Goal: Navigation & Orientation: Find specific page/section

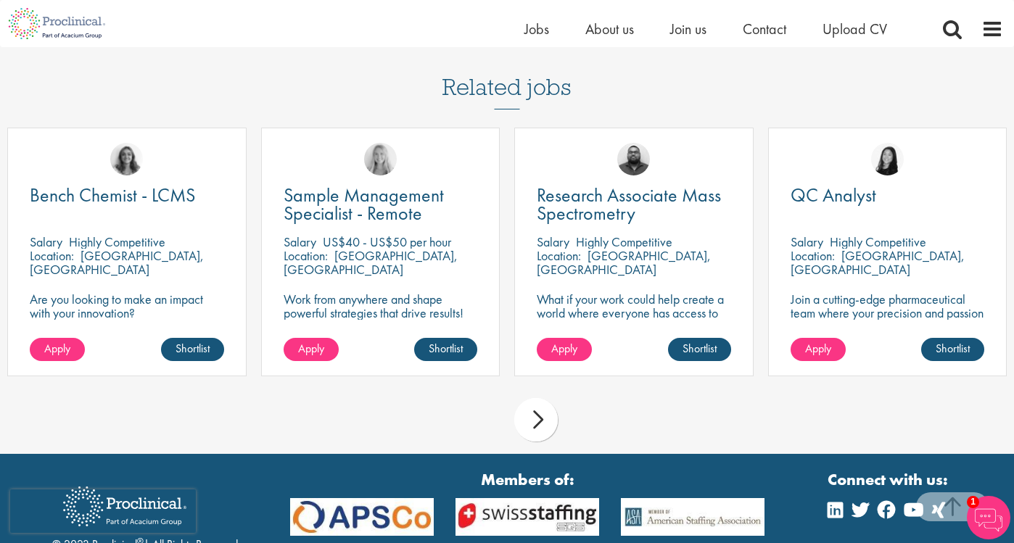
scroll to position [1106, 0]
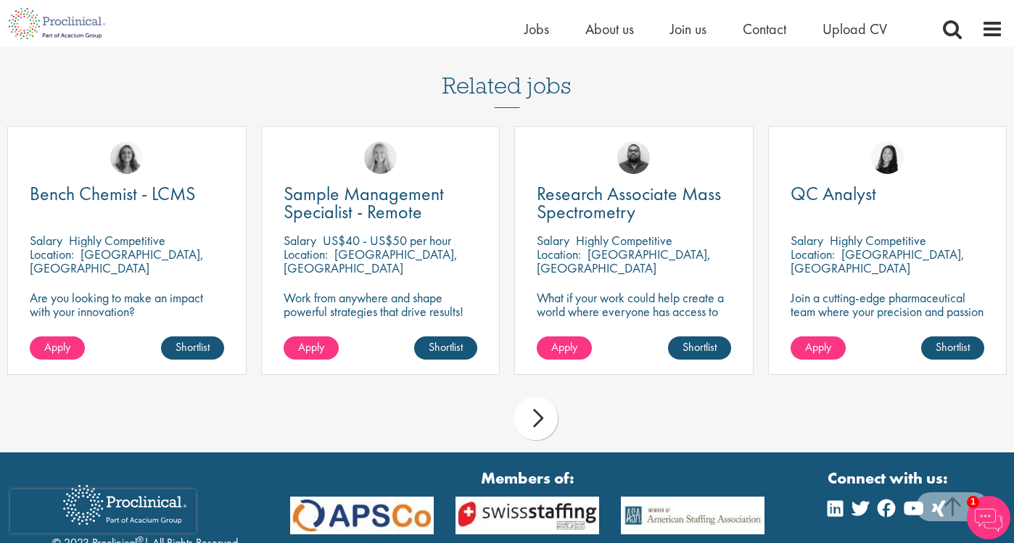
click at [530, 397] on div "next" at bounding box center [536, 419] width 44 height 44
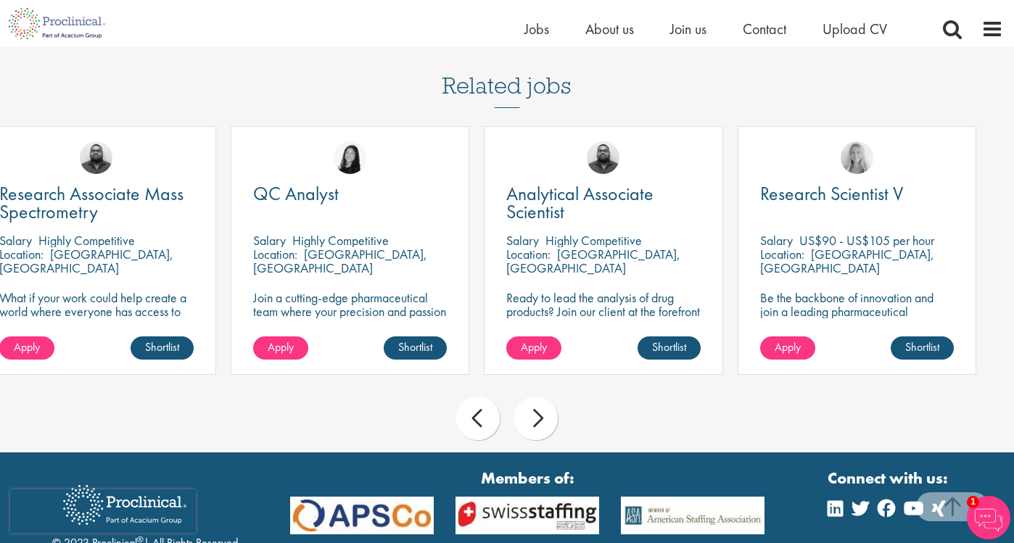
click at [541, 397] on div "next" at bounding box center [536, 419] width 44 height 44
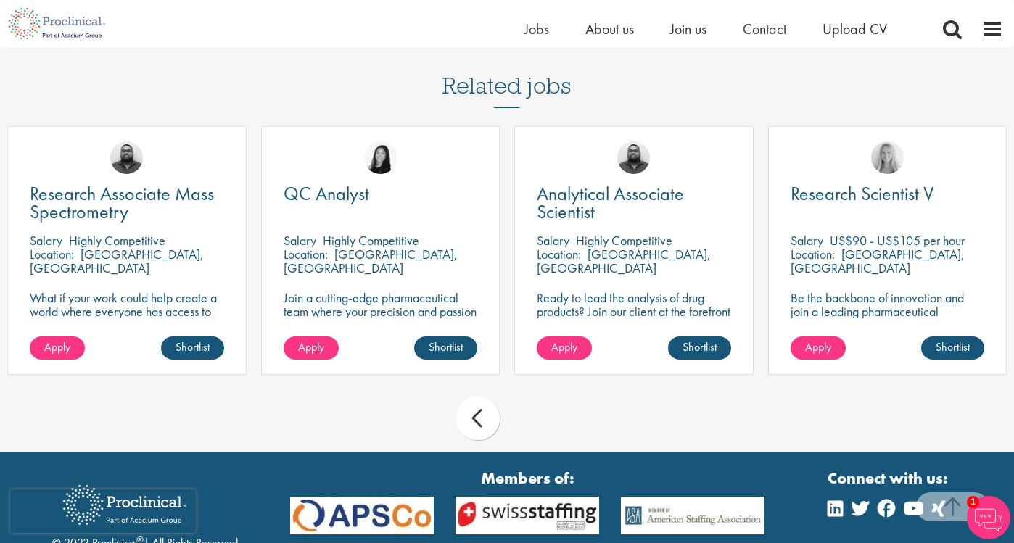
click at [541, 389] on div "prev next" at bounding box center [507, 420] width 1014 height 63
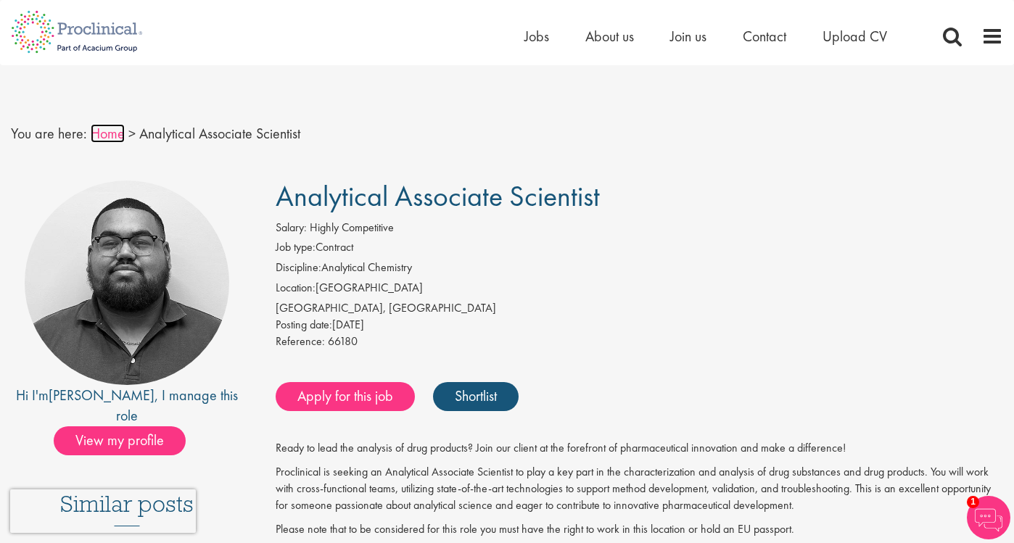
click at [108, 135] on link "Home" at bounding box center [108, 133] width 34 height 19
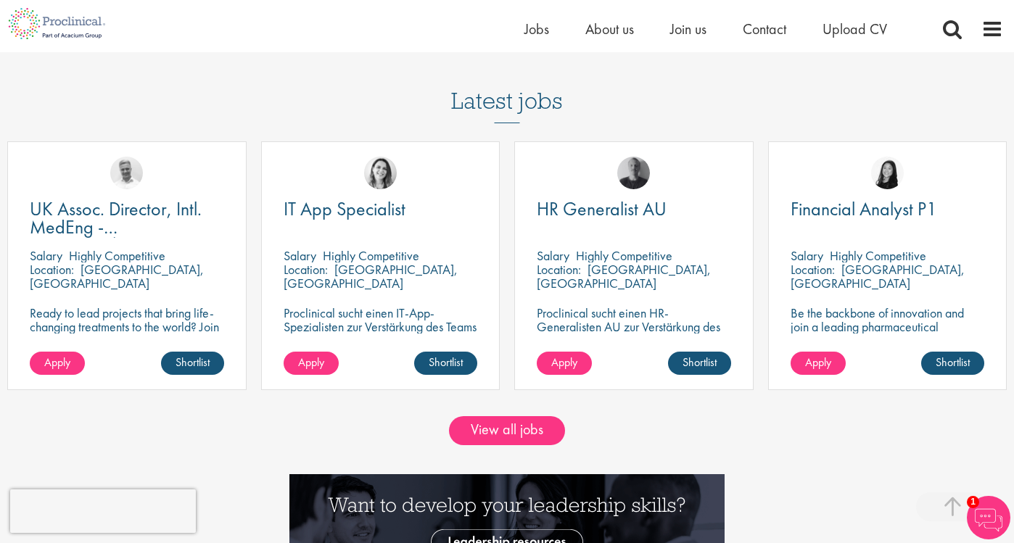
scroll to position [1239, 0]
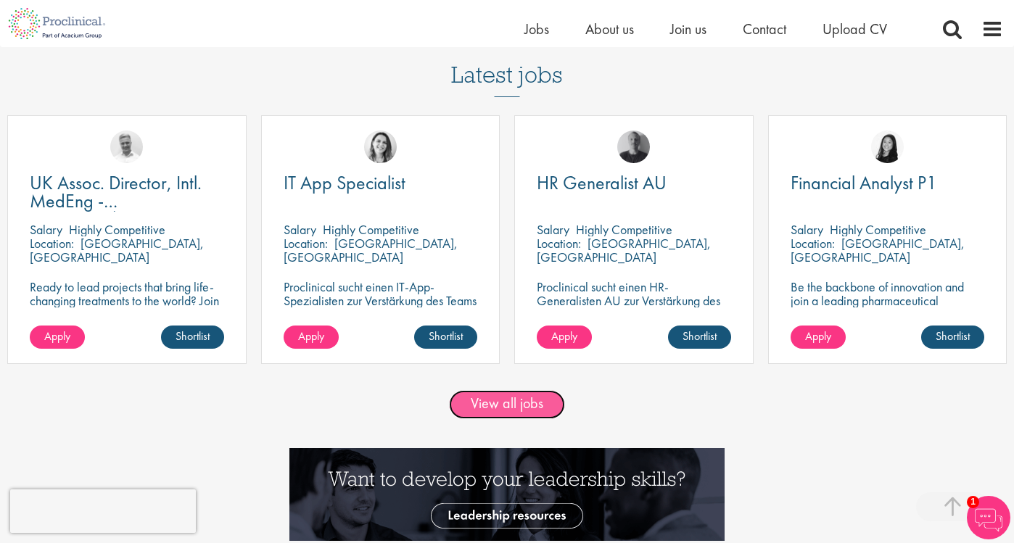
click at [513, 403] on link "View all jobs" at bounding box center [507, 404] width 116 height 29
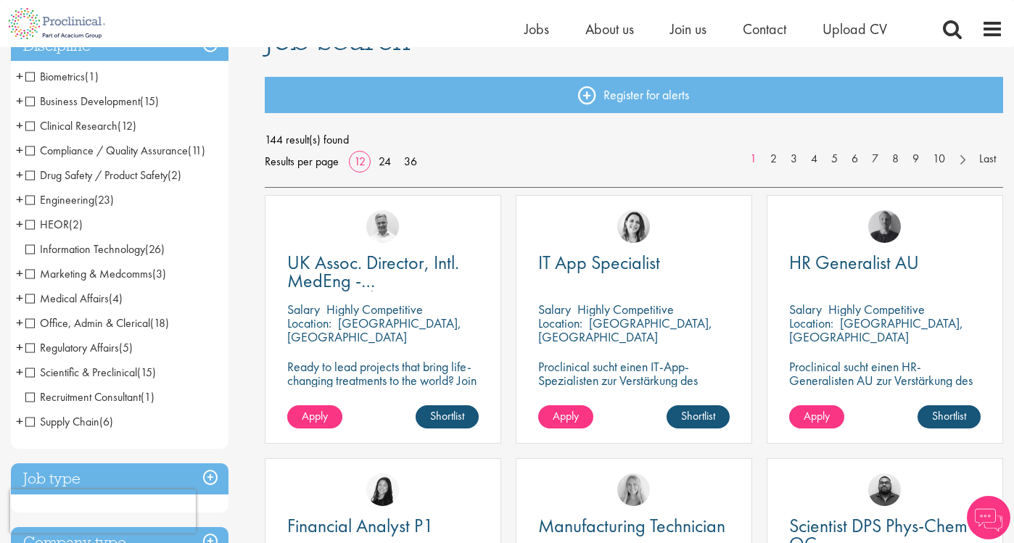
scroll to position [151, 0]
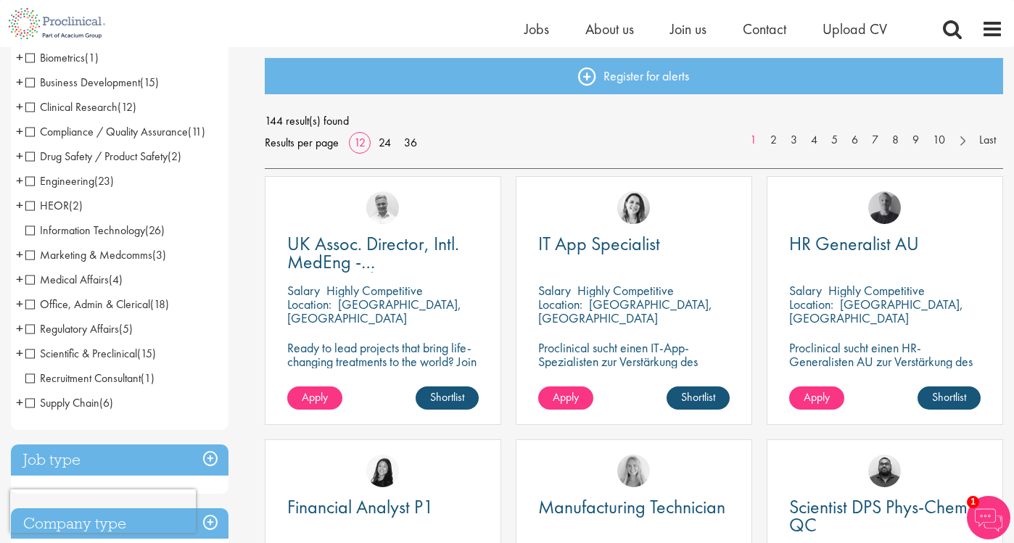
click at [50, 352] on span "Scientific & Preclinical" at bounding box center [81, 353] width 112 height 15
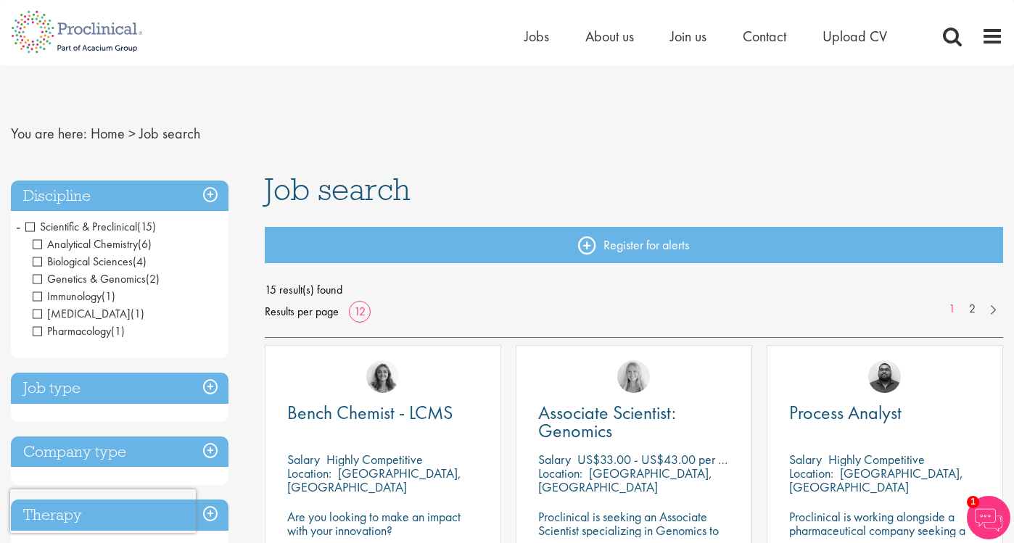
click at [26, 229] on span "Scientific & Preclinical" at bounding box center [81, 226] width 112 height 15
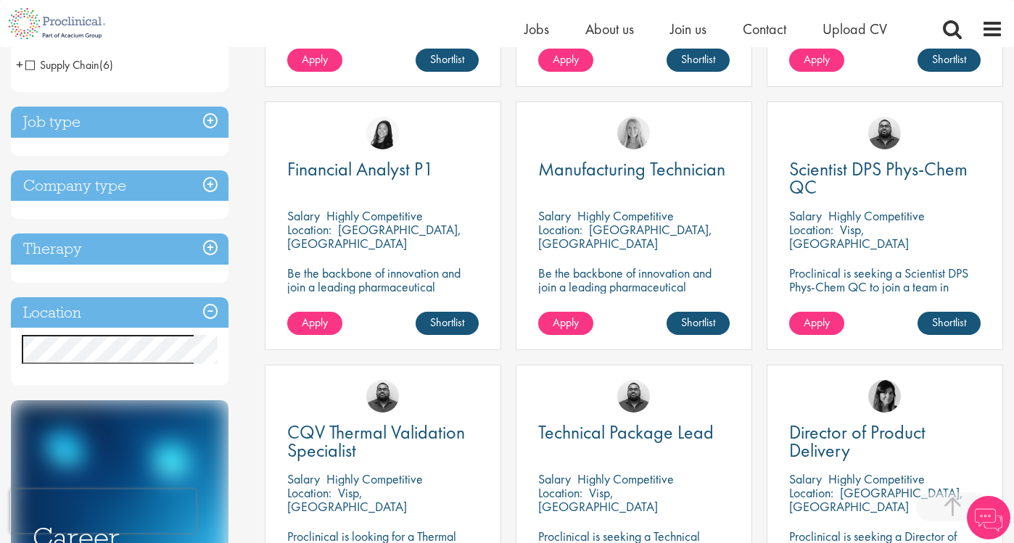
scroll to position [488, 0]
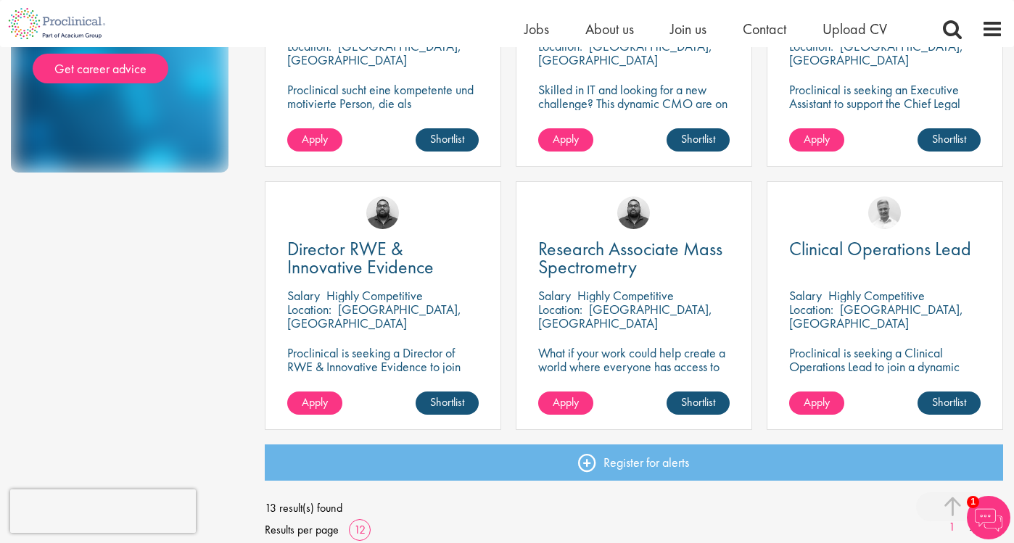
scroll to position [990, 0]
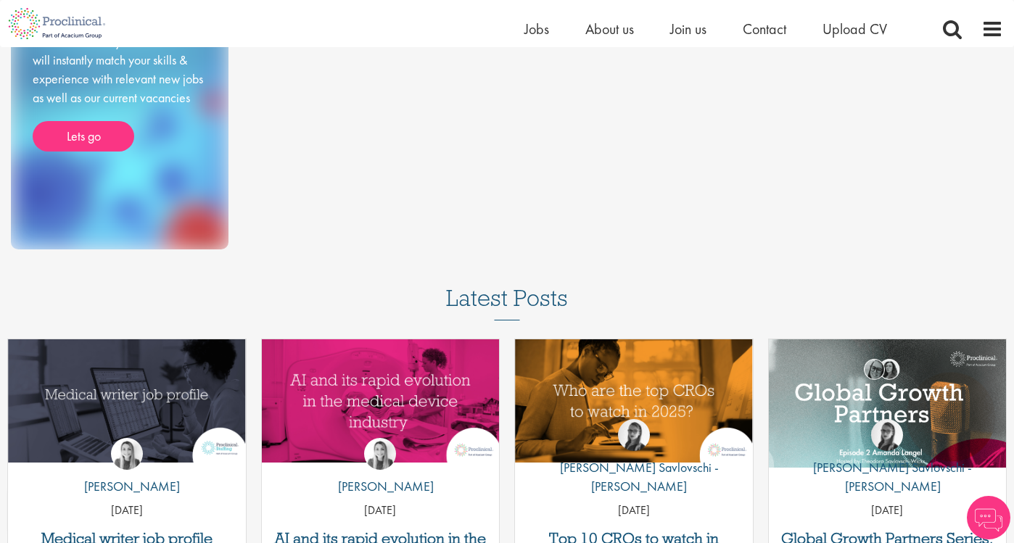
scroll to position [488, 0]
